Goal: Check status: Check status

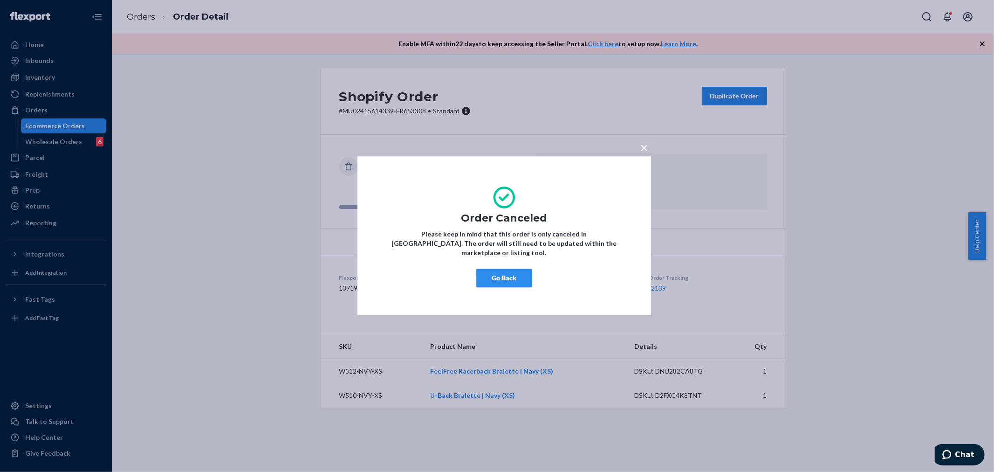
click at [38, 112] on div "× Order Canceled Please keep in mind that this order is only canceled in [GEOGR…" at bounding box center [497, 236] width 994 height 472
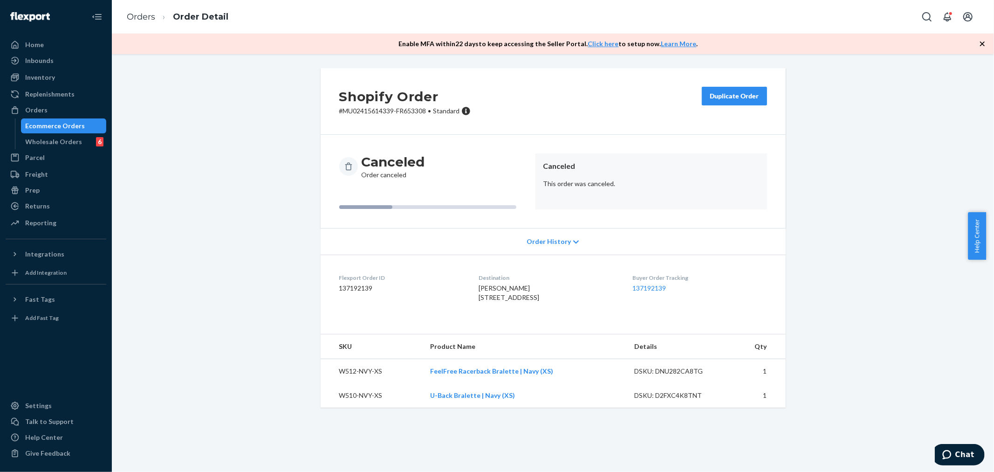
click at [34, 105] on div "× Order Canceled Please keep in mind that this order is only canceled in [GEOGR…" at bounding box center [497, 236] width 994 height 472
drag, startPoint x: 34, startPoint y: 109, endPoint x: 95, endPoint y: 113, distance: 61.6
click at [34, 109] on div "Orders" at bounding box center [36, 109] width 22 height 9
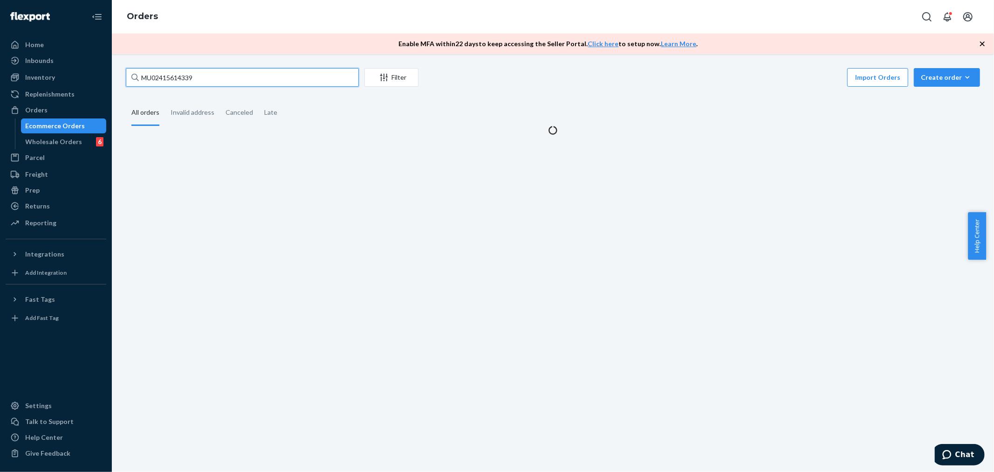
click at [157, 80] on input "MU02415614339" at bounding box center [242, 77] width 233 height 19
paste input "517524"
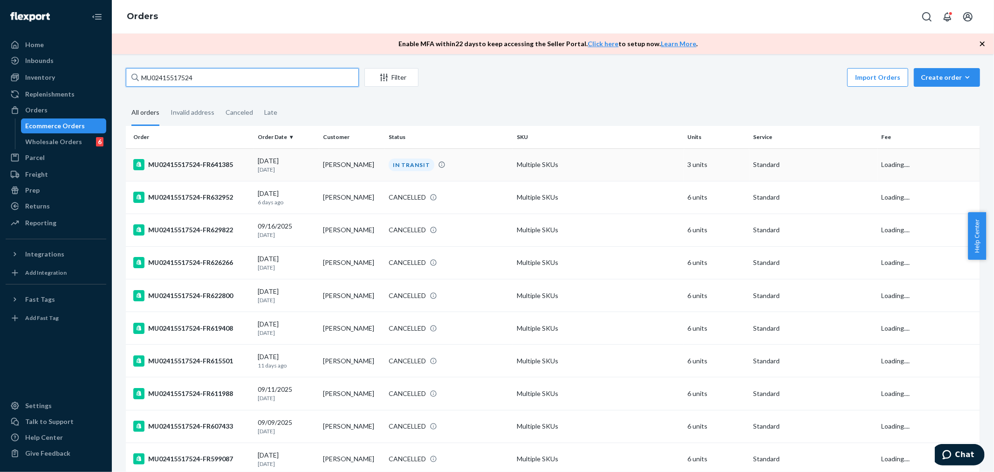
type input "MU02415517524"
click at [183, 162] on div "MU02415517524-FR641385" at bounding box center [191, 164] width 117 height 11
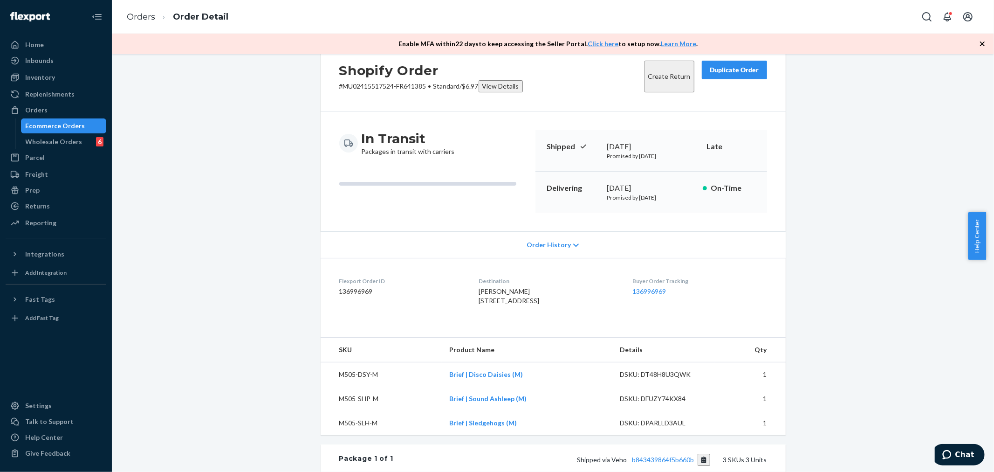
scroll to position [52, 0]
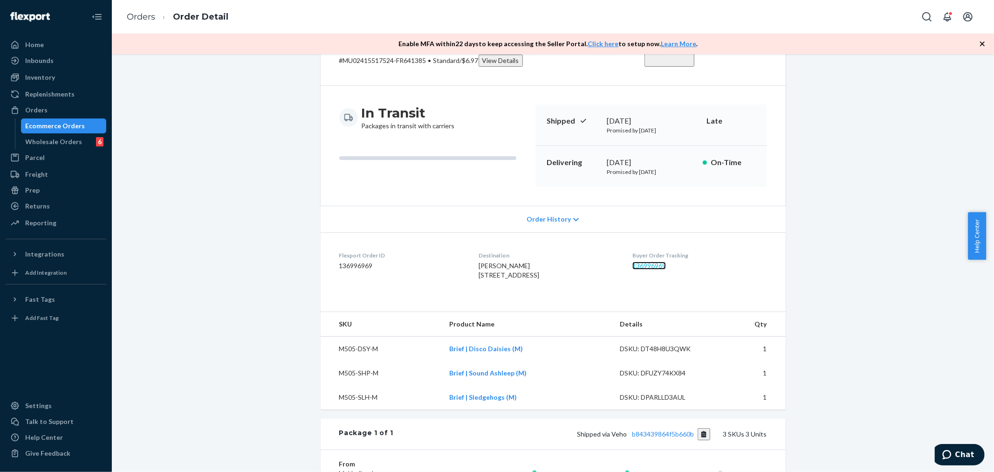
click at [649, 264] on link "136996969" at bounding box center [649, 265] width 34 height 8
